Goal: Navigation & Orientation: Find specific page/section

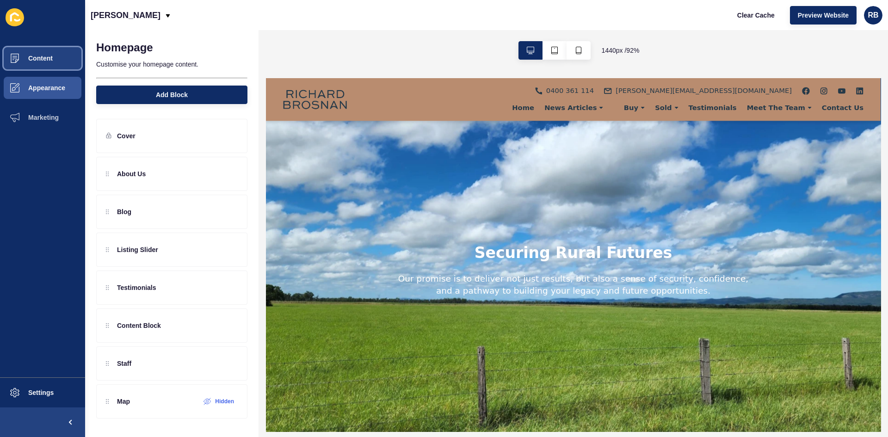
click at [50, 51] on button "Content" at bounding box center [42, 58] width 85 height 30
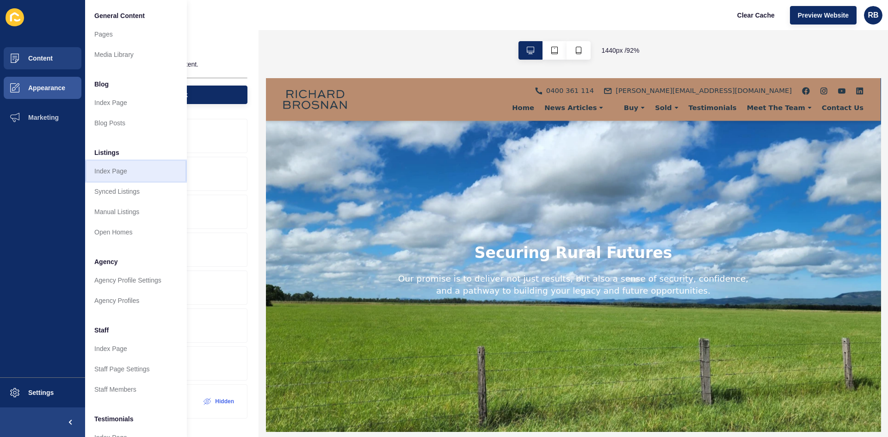
click at [143, 168] on link "Index Page" at bounding box center [136, 171] width 102 height 20
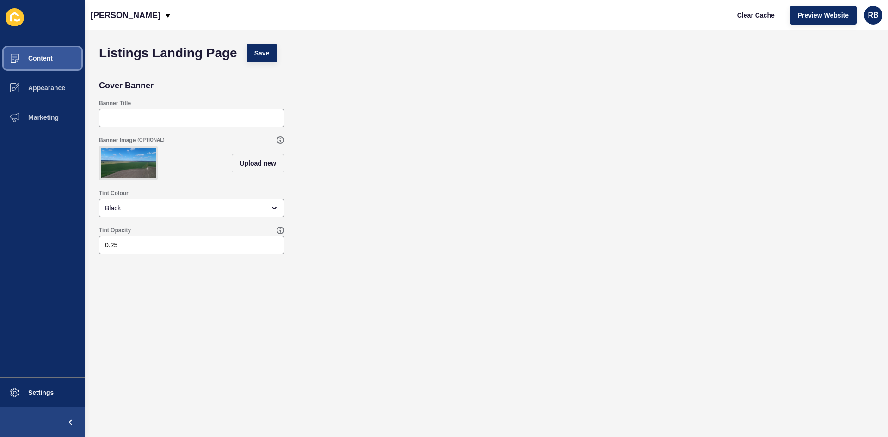
click at [43, 53] on button "Content" at bounding box center [42, 58] width 85 height 30
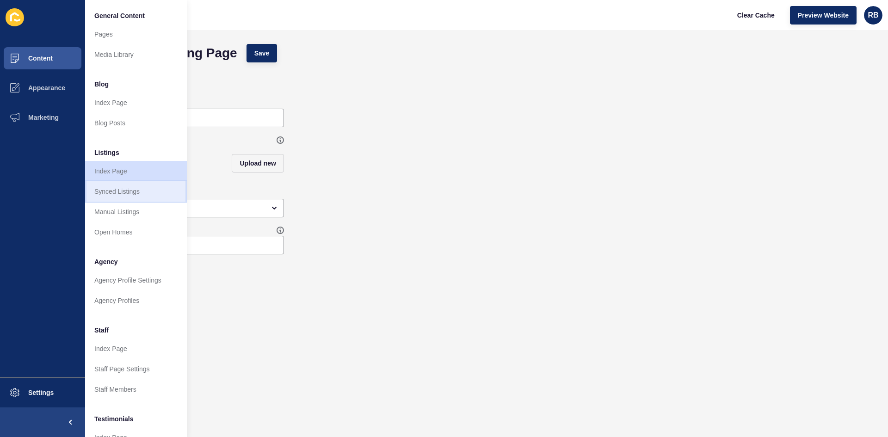
click at [144, 186] on link "Synced Listings" at bounding box center [136, 191] width 102 height 20
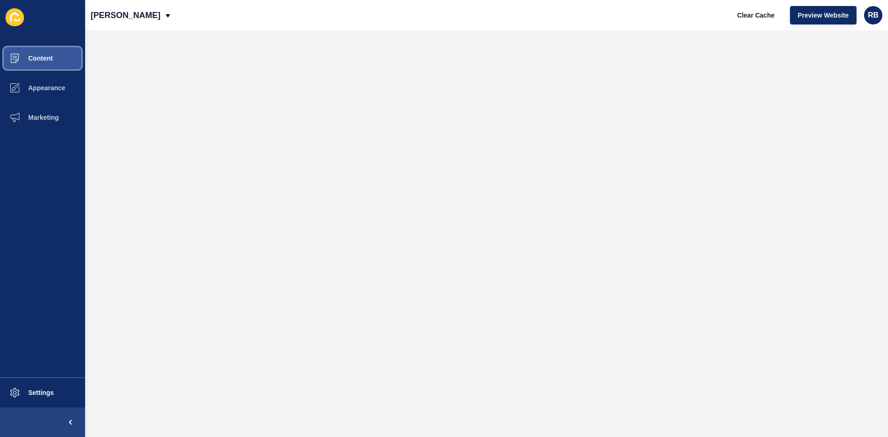
click at [37, 58] on span "Content" at bounding box center [26, 58] width 54 height 7
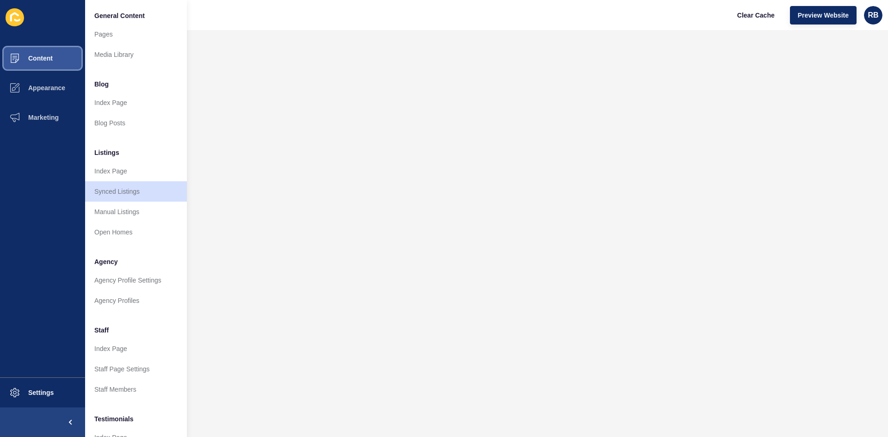
click at [41, 60] on span "Content" at bounding box center [26, 58] width 54 height 7
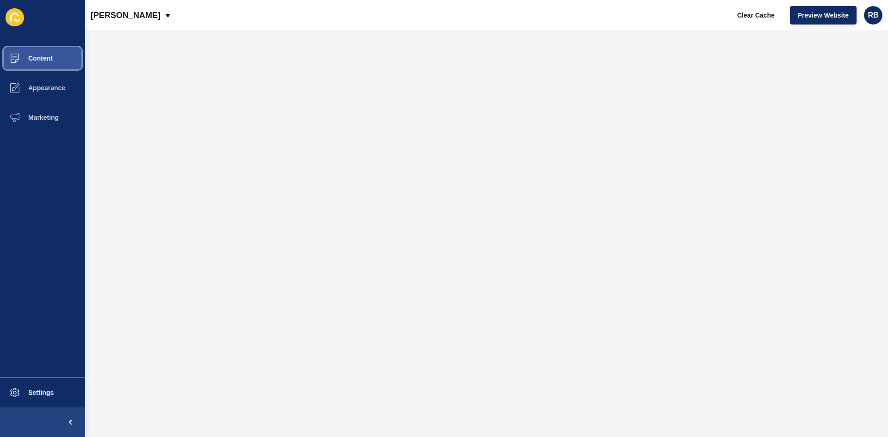
click at [41, 62] on button "Content" at bounding box center [42, 58] width 85 height 30
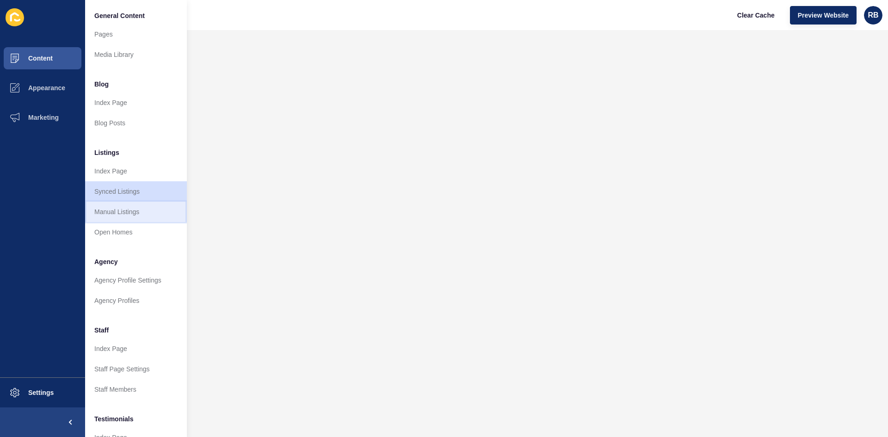
click at [144, 215] on link "Manual Listings" at bounding box center [136, 212] width 102 height 20
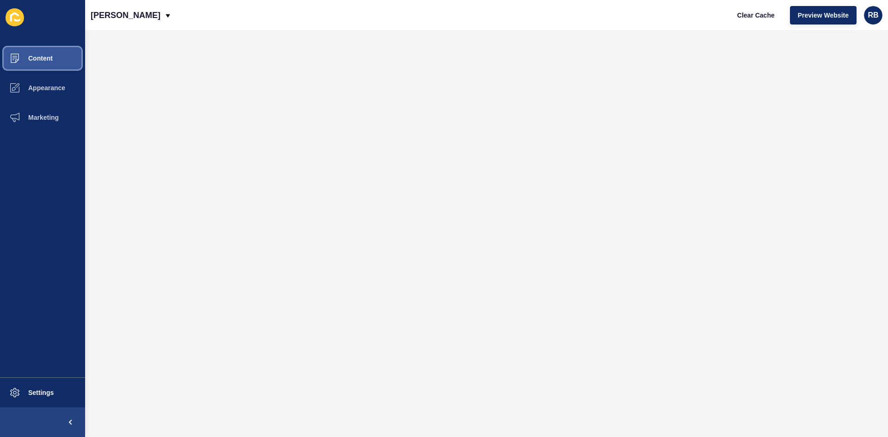
click at [43, 61] on span "Content" at bounding box center [26, 58] width 54 height 7
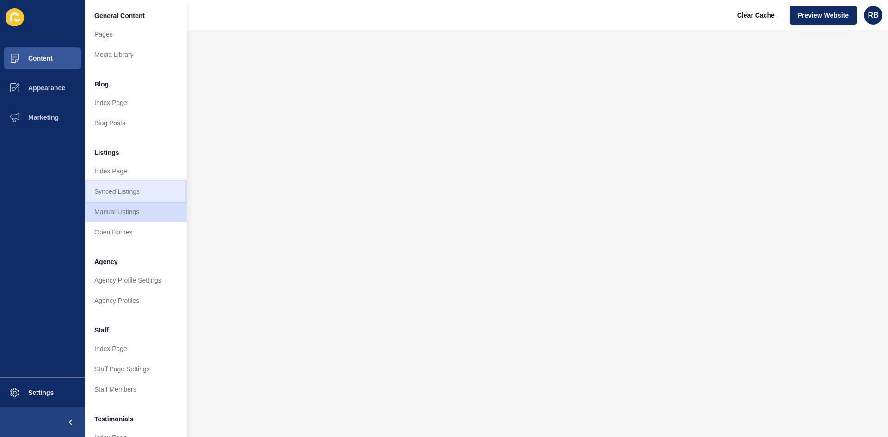
click at [146, 188] on link "Synced Listings" at bounding box center [136, 191] width 102 height 20
